Goal: Entertainment & Leisure: Consume media (video, audio)

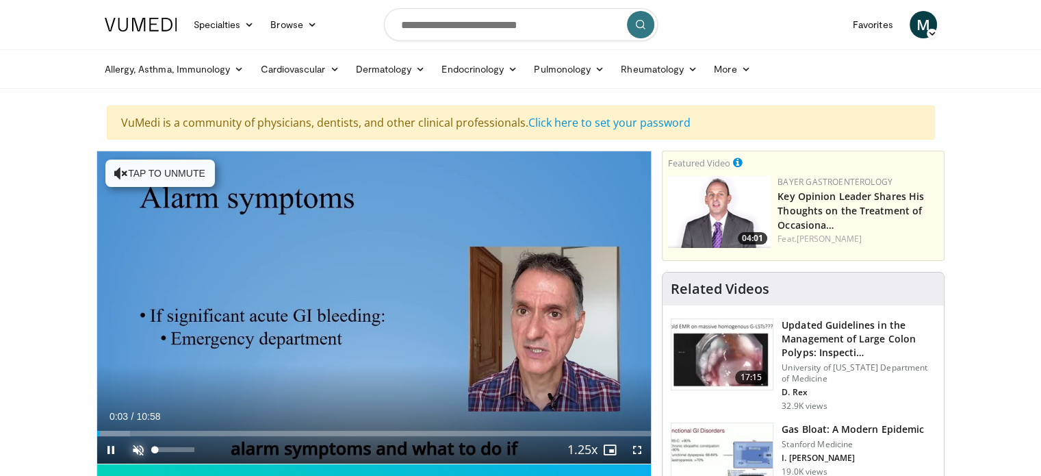
click at [137, 446] on span "Video Player" at bounding box center [138, 449] width 27 height 27
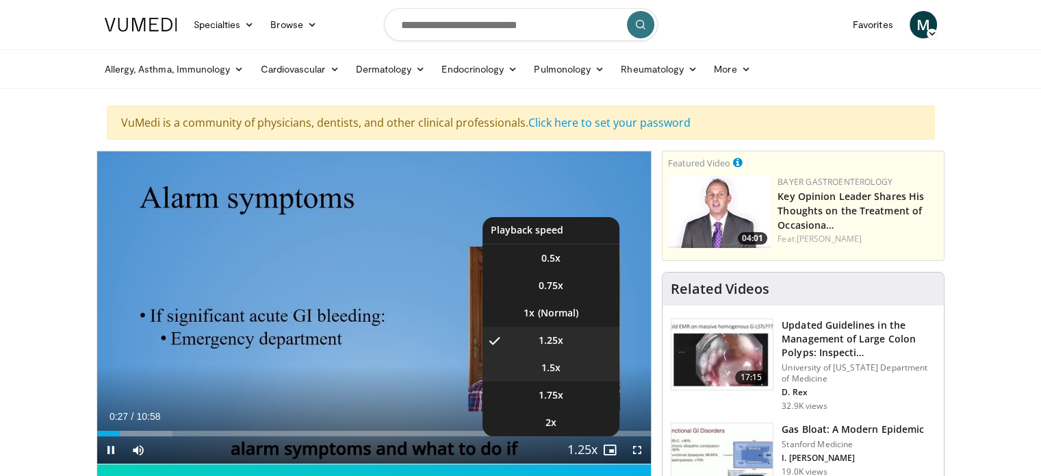
click at [561, 372] on li "1.5x" at bounding box center [551, 367] width 137 height 27
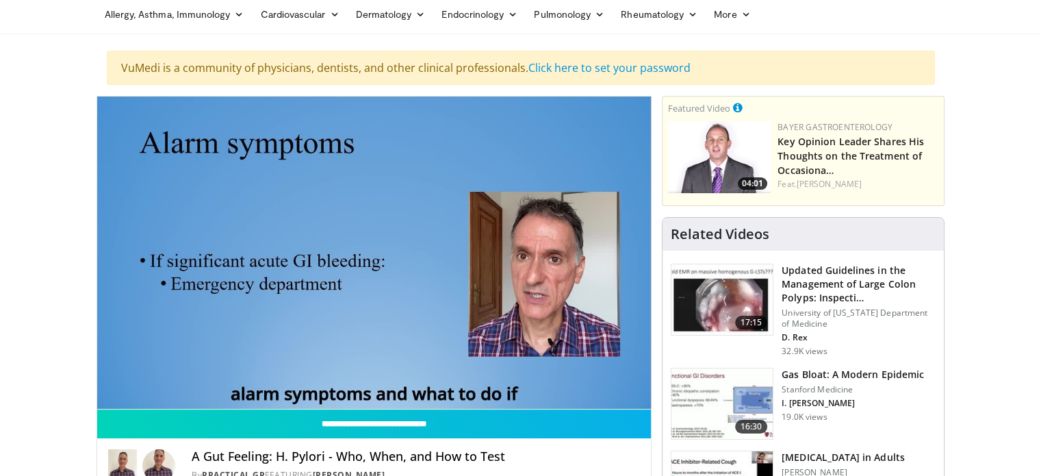
scroll to position [60, 0]
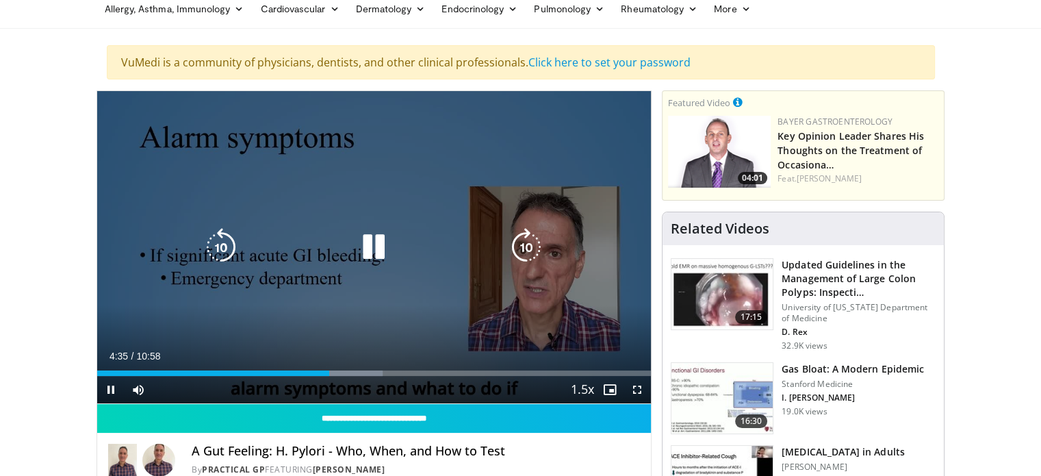
click at [542, 279] on div "10 seconds Tap to unmute" at bounding box center [374, 247] width 554 height 312
click at [378, 242] on icon "Video Player" at bounding box center [374, 247] width 38 height 38
click at [327, 296] on div "10 seconds Tap to unmute" at bounding box center [374, 247] width 554 height 312
click at [324, 294] on div "10 seconds Tap to unmute" at bounding box center [374, 247] width 554 height 312
